Goal: Information Seeking & Learning: Find specific page/section

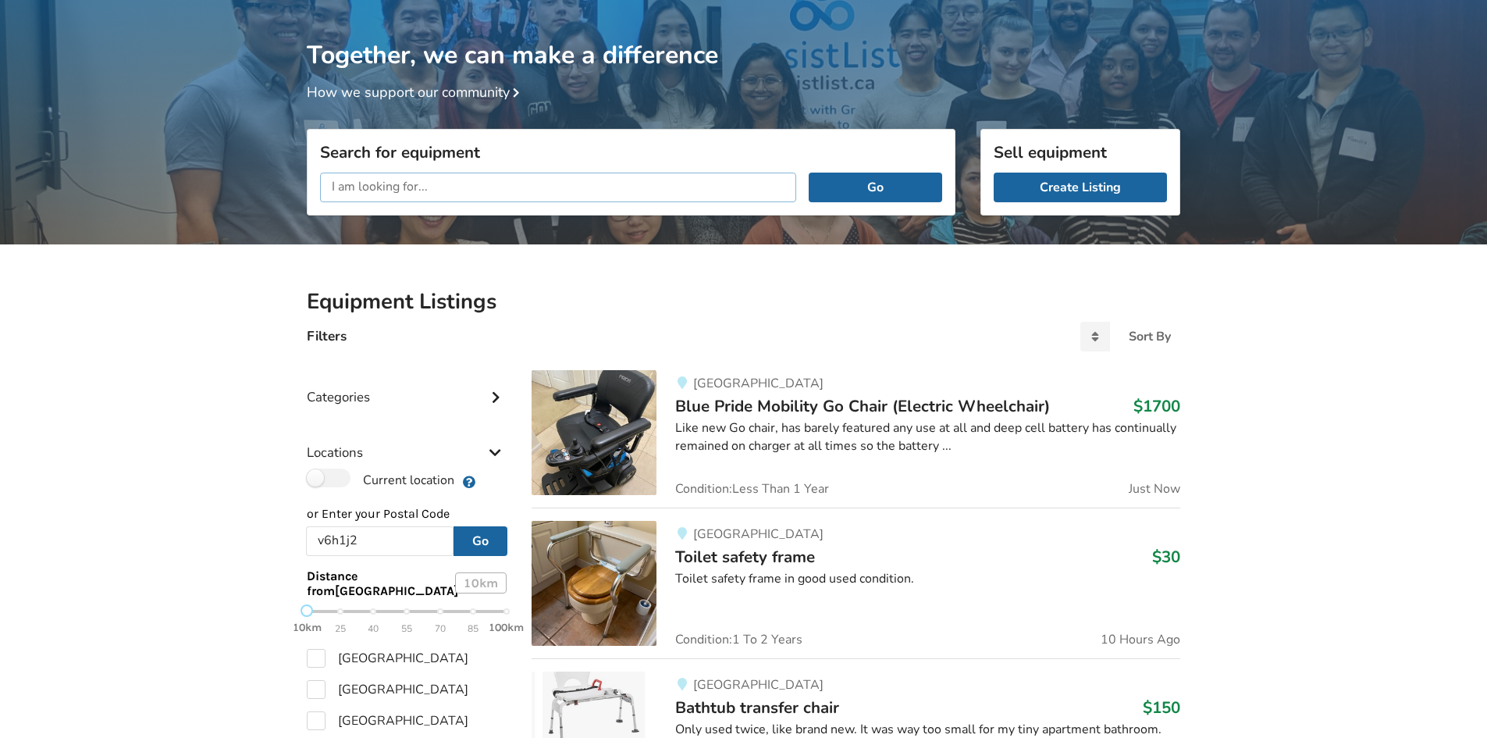
click at [508, 188] on input "text" at bounding box center [558, 188] width 476 height 30
click at [809, 173] on button "Go" at bounding box center [876, 188] width 134 height 30
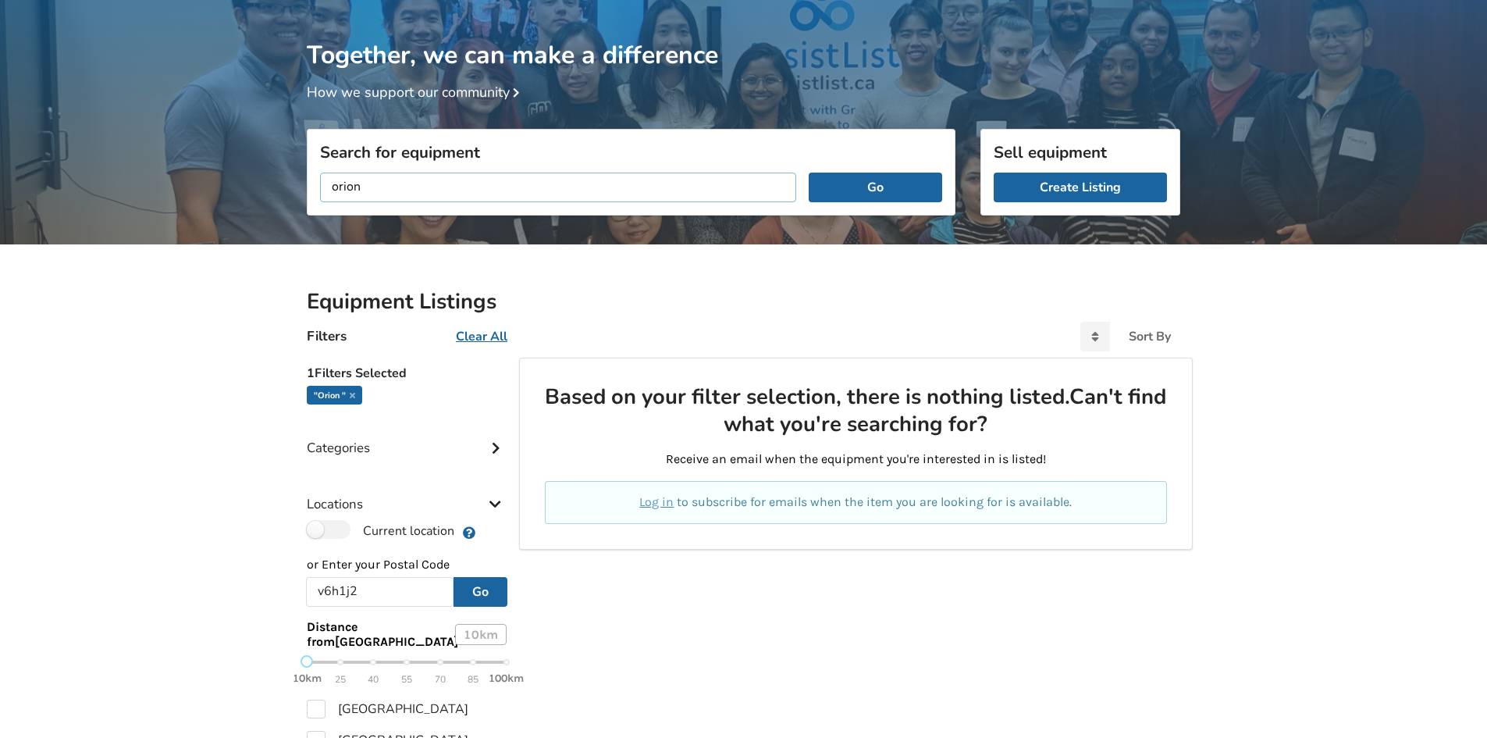
drag, startPoint x: 475, startPoint y: 192, endPoint x: 234, endPoint y: 137, distance: 246.8
click at [234, 137] on div "Together, we can make a difference How we support our community Search for equi…" at bounding box center [743, 529] width 1487 height 1058
click at [809, 173] on button "Go" at bounding box center [876, 188] width 134 height 30
type input "o"
type input "tilt wheelchair"
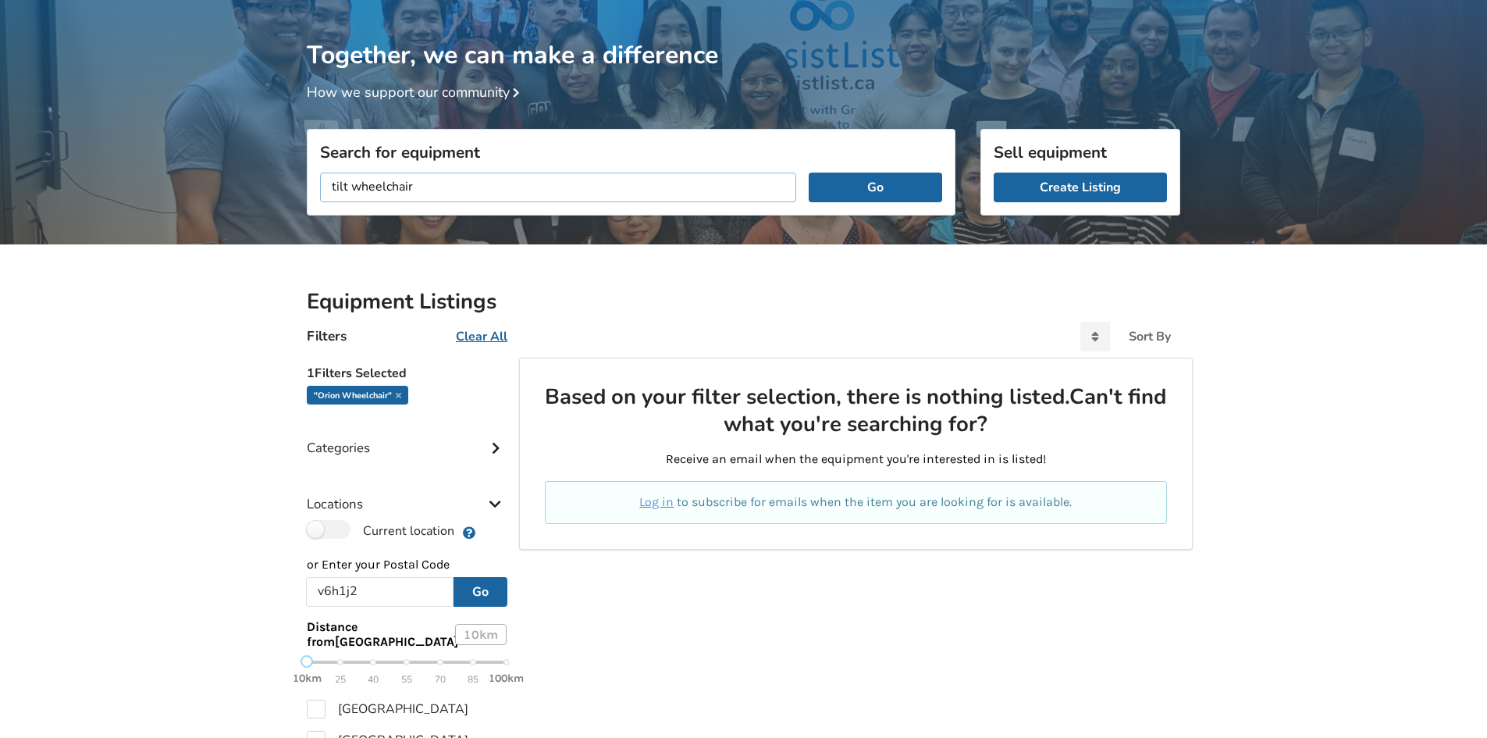
click at [809, 173] on button "Go" at bounding box center [876, 188] width 134 height 30
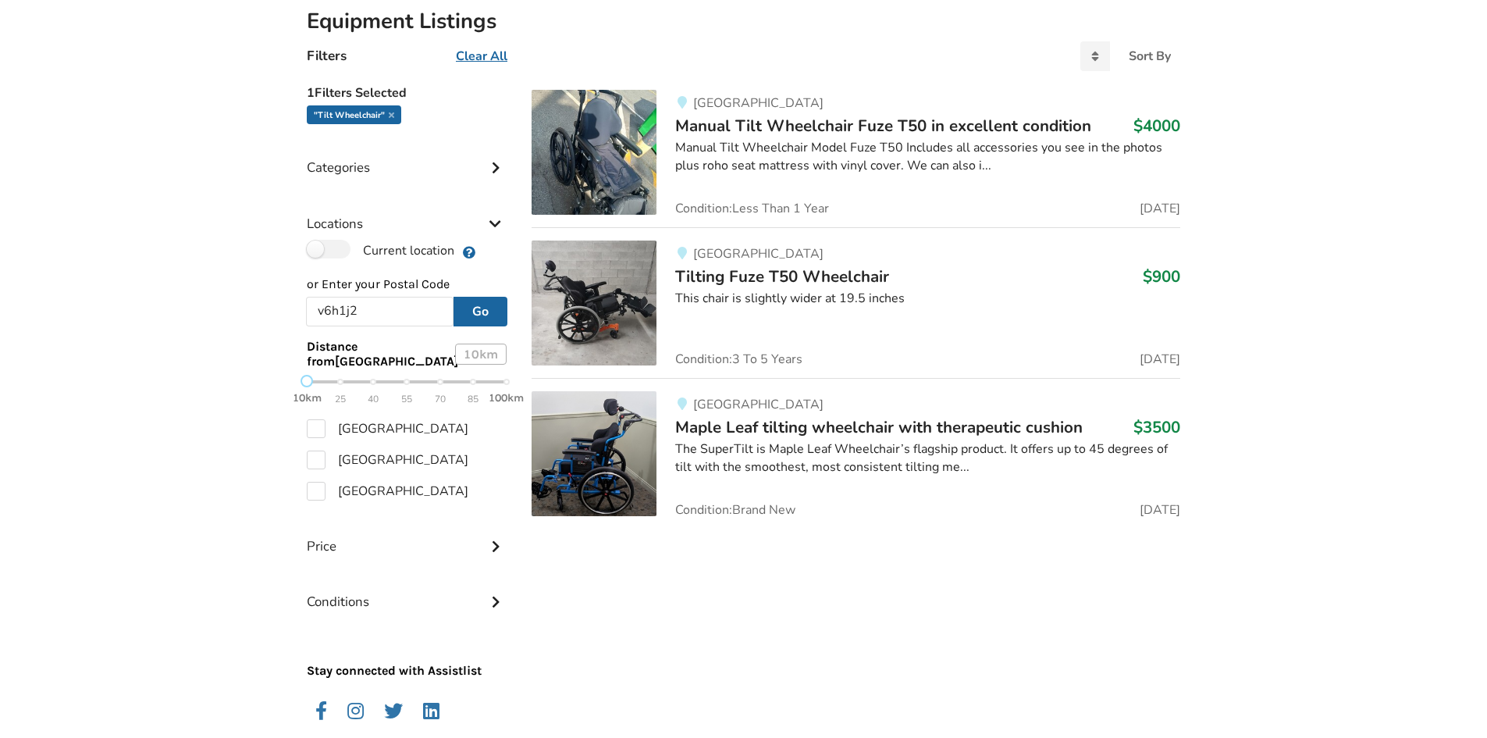
scroll to position [330, 0]
click at [774, 431] on span "Maple Leaf tilting wheelchair with therapeutic cushion" at bounding box center [879, 428] width 408 height 22
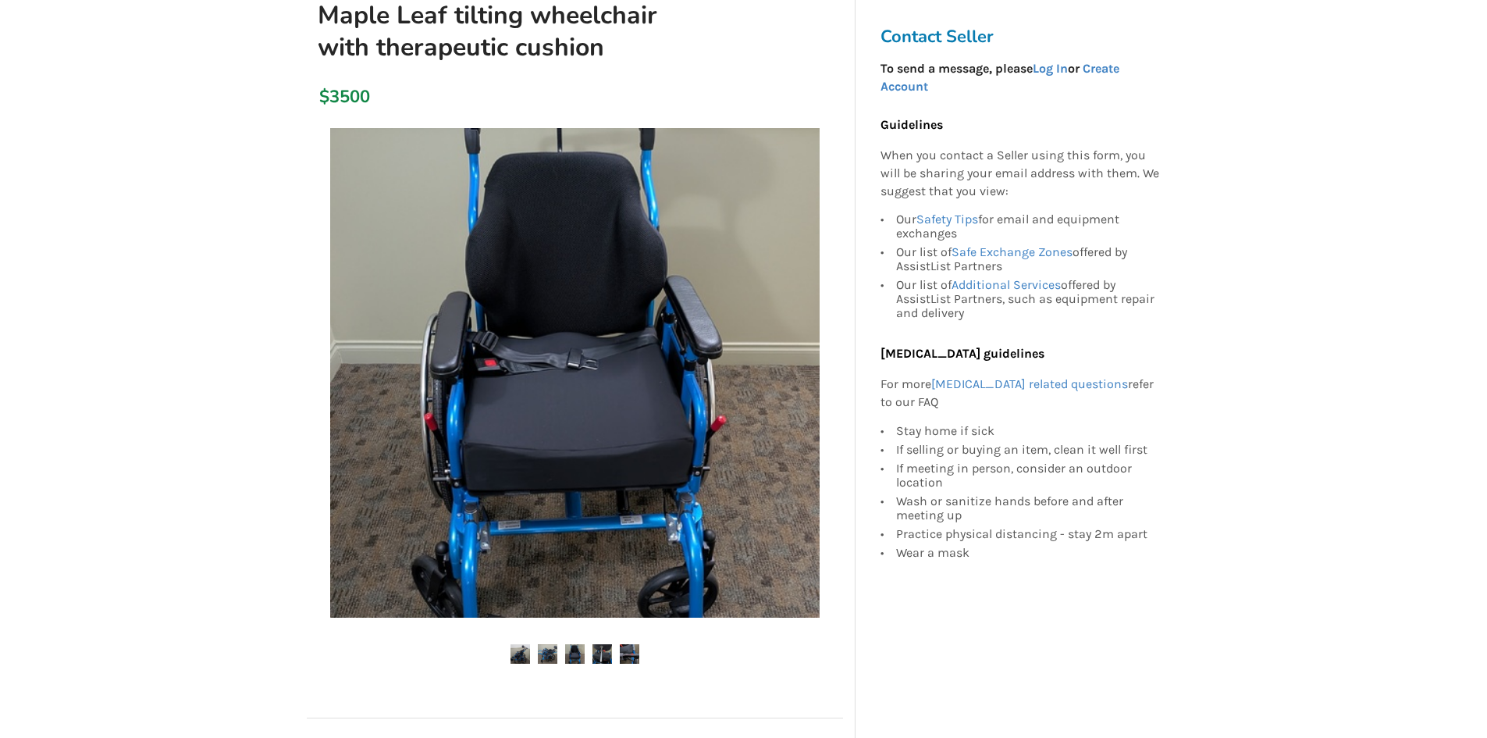
scroll to position [156, 0]
click at [589, 659] on ul at bounding box center [575, 655] width 536 height 21
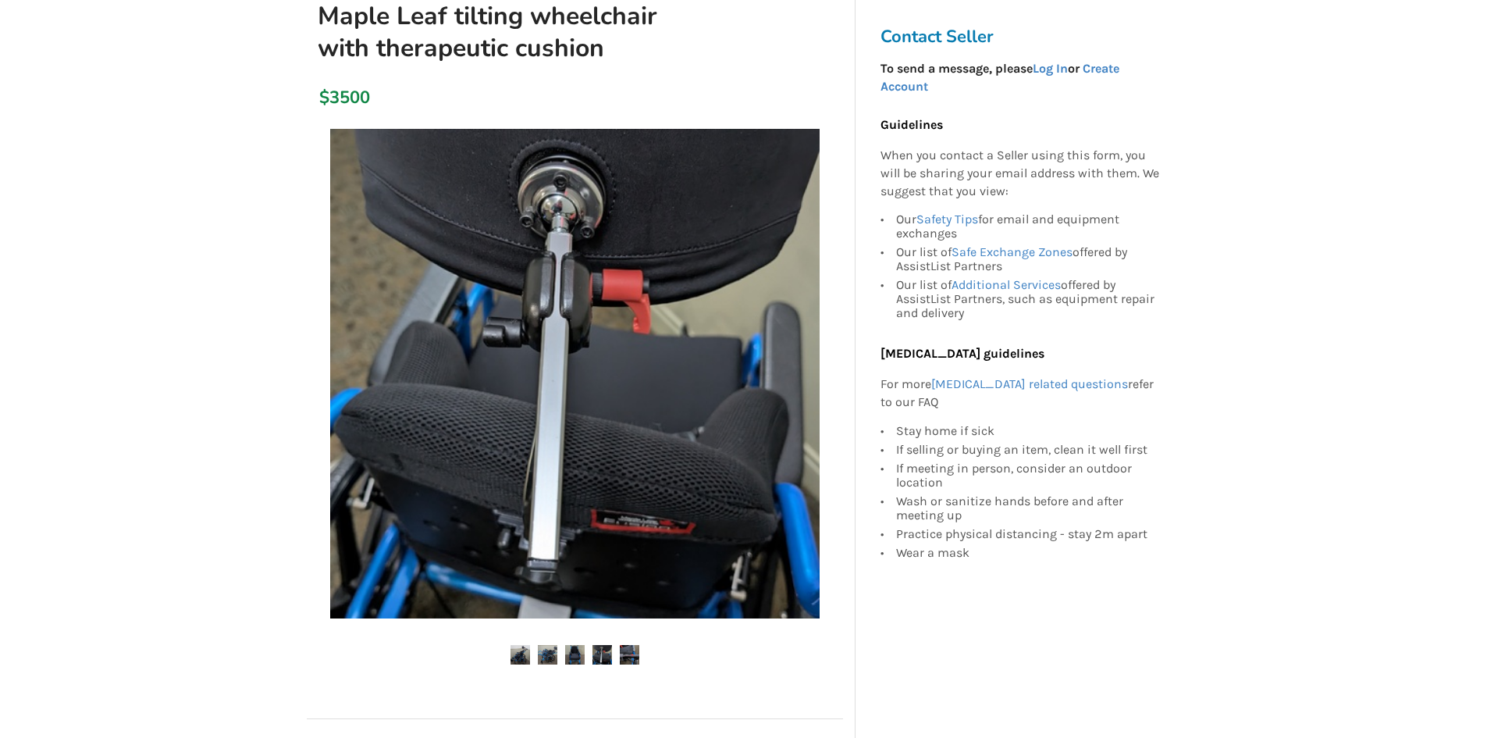
click at [636, 655] on img at bounding box center [630, 655] width 20 height 20
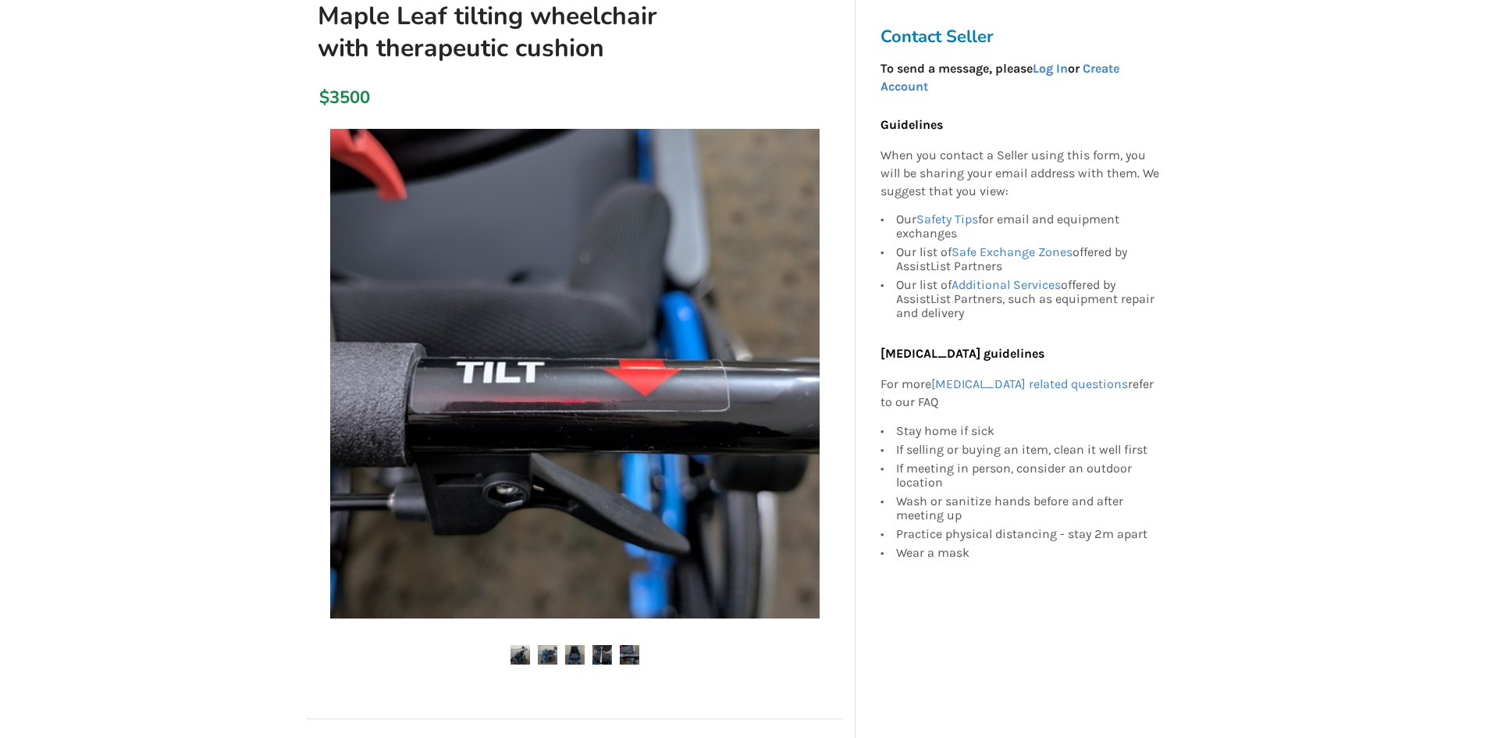
click at [605, 664] on img at bounding box center [603, 655] width 20 height 20
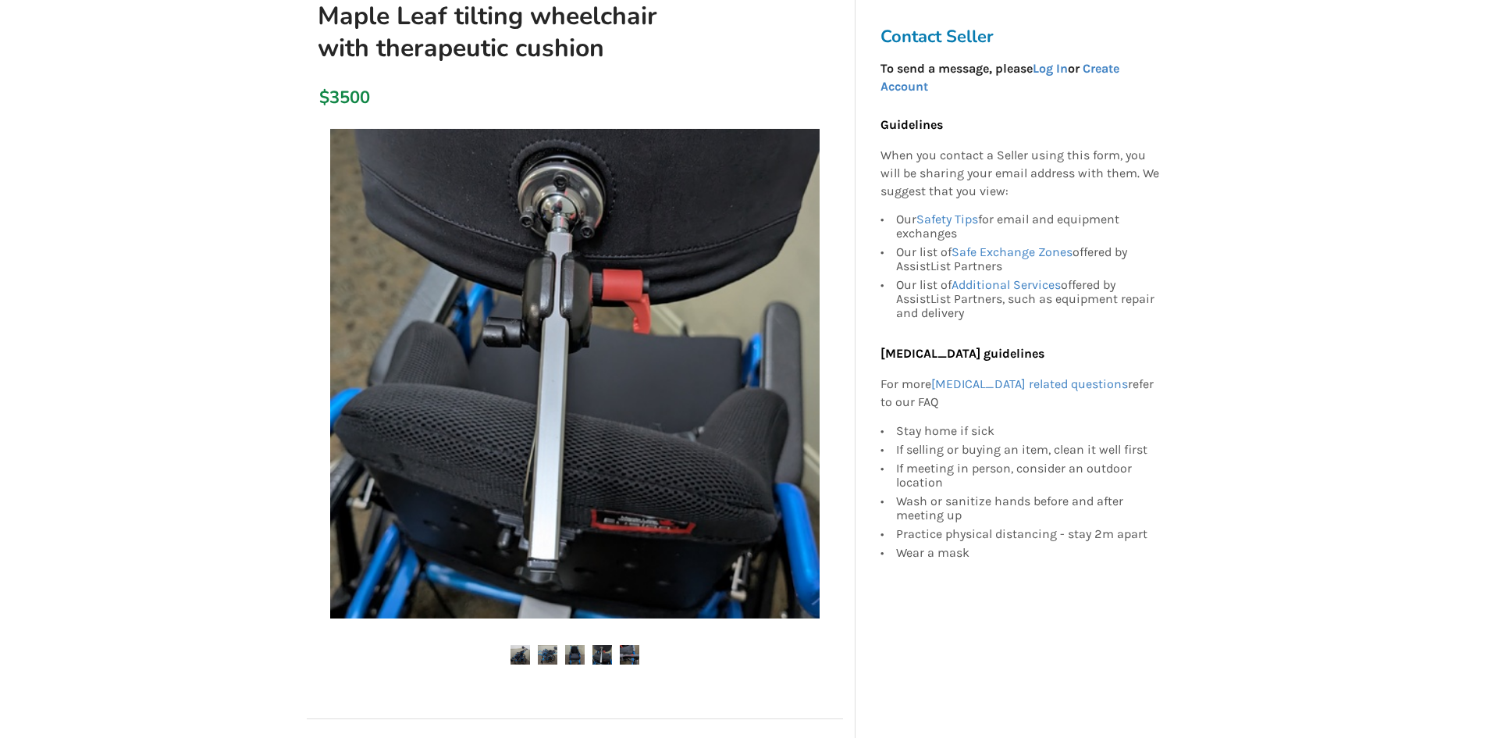
click at [571, 653] on img at bounding box center [575, 655] width 20 height 20
click at [543, 650] on img at bounding box center [548, 655] width 20 height 20
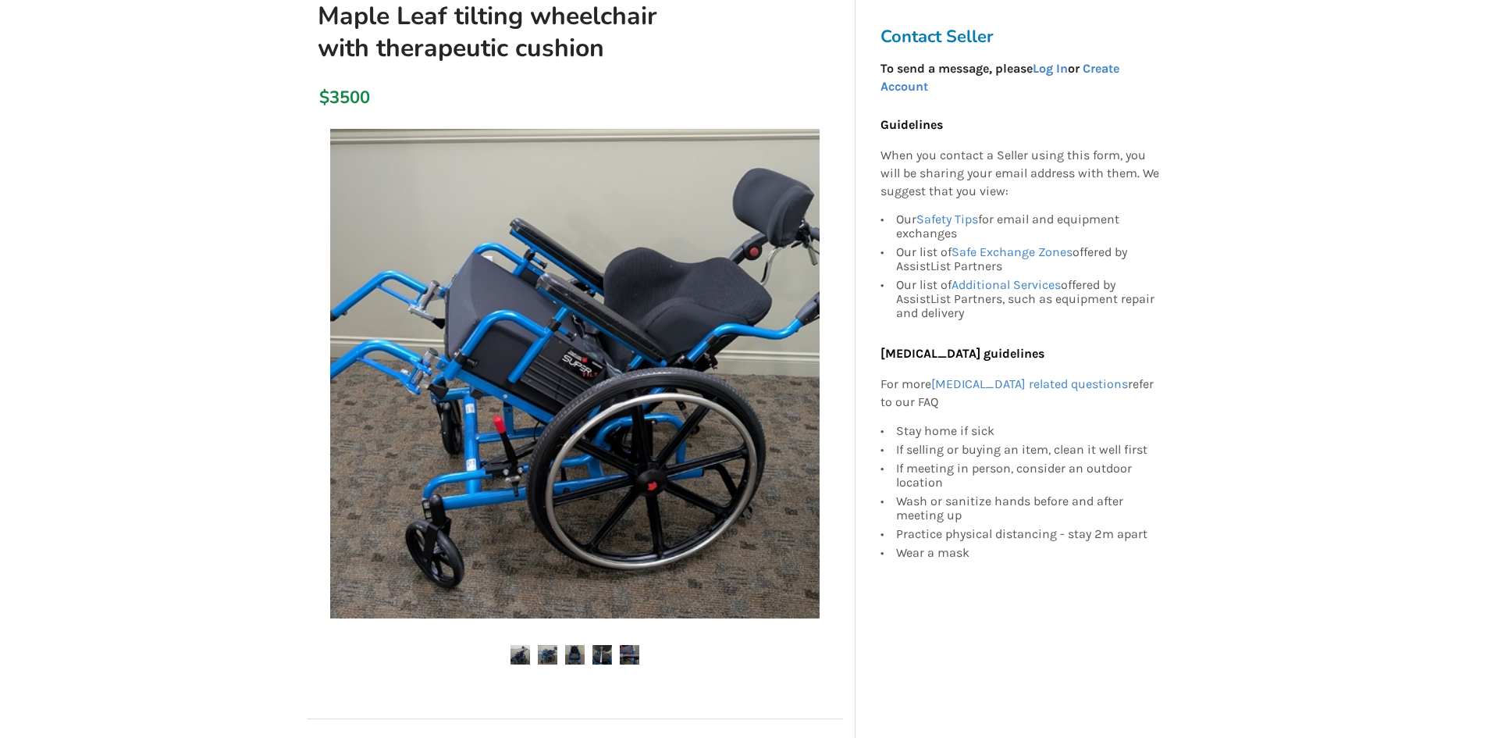
click at [512, 645] on img at bounding box center [521, 655] width 20 height 20
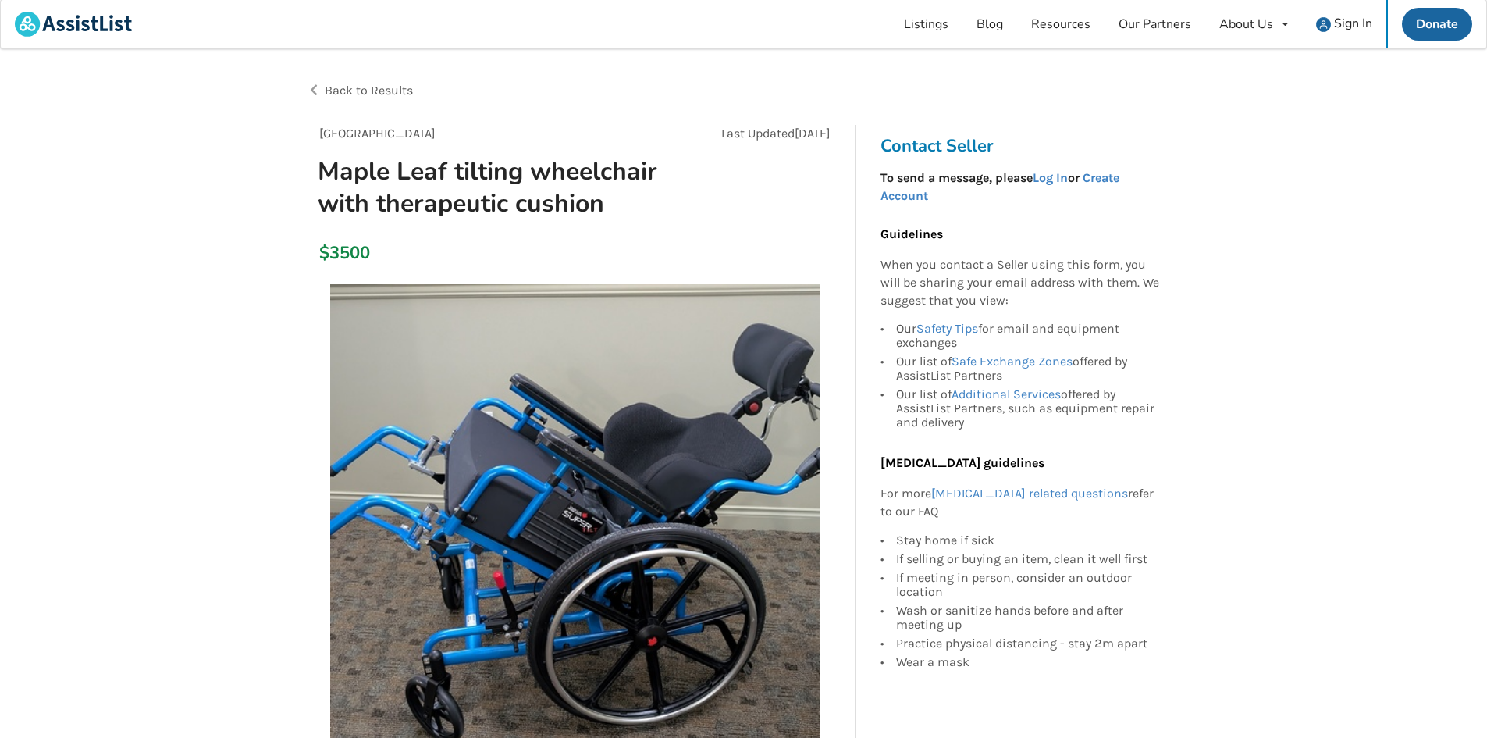
scroll to position [0, 0]
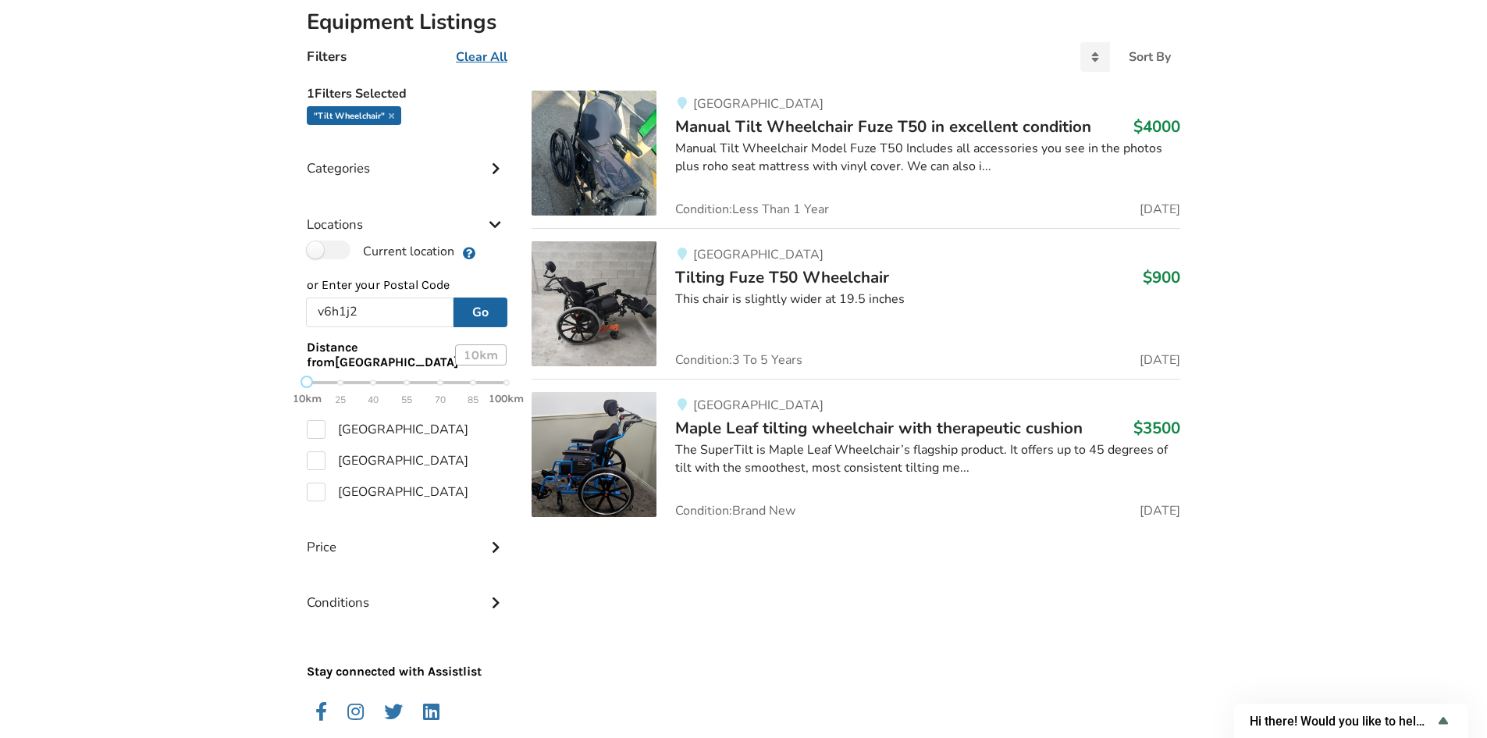
click at [750, 571] on div "Vancouver Manual Tilt Wheelchair Fuze T50 in excellent condition $4000 Manual T…" at bounding box center [856, 403] width 674 height 651
